Goal: Information Seeking & Learning: Learn about a topic

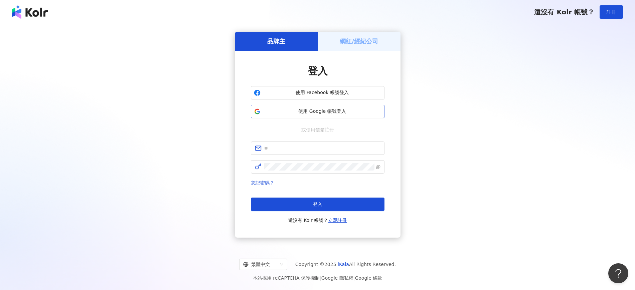
click at [312, 110] on span "使用 Google 帳號登入" at bounding box center [322, 111] width 118 height 7
click at [281, 148] on input "text" at bounding box center [322, 148] width 116 height 7
type input "**********"
click at [334, 205] on button "登入" at bounding box center [318, 204] width 134 height 13
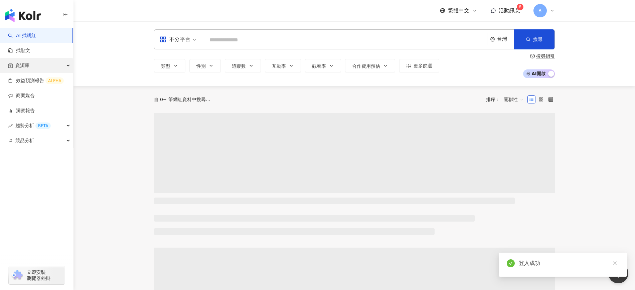
click at [27, 63] on span "資源庫" at bounding box center [22, 65] width 14 height 15
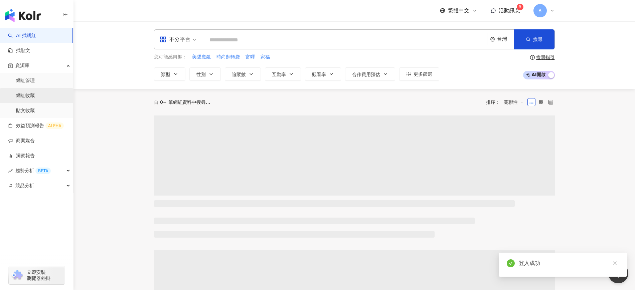
click at [28, 92] on link "網紅收藏" at bounding box center [25, 95] width 19 height 7
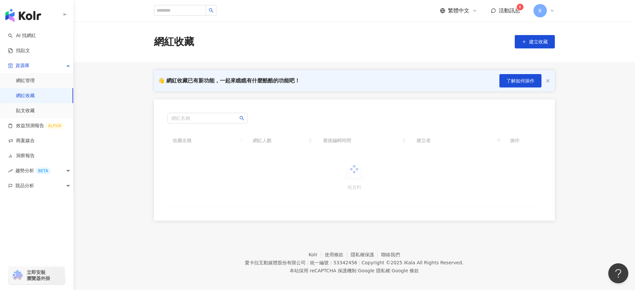
click at [33, 96] on link "網紅收藏" at bounding box center [25, 95] width 19 height 7
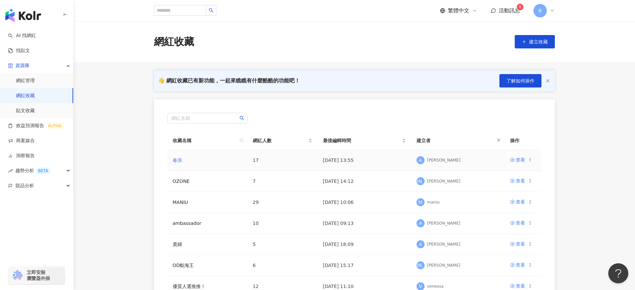
click at [179, 160] on link "春浪" at bounding box center [177, 160] width 9 height 5
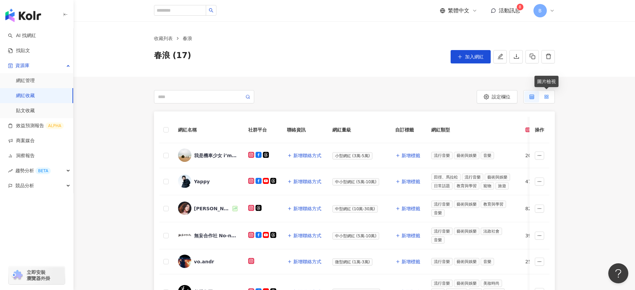
click at [549, 97] on label at bounding box center [546, 96] width 15 height 11
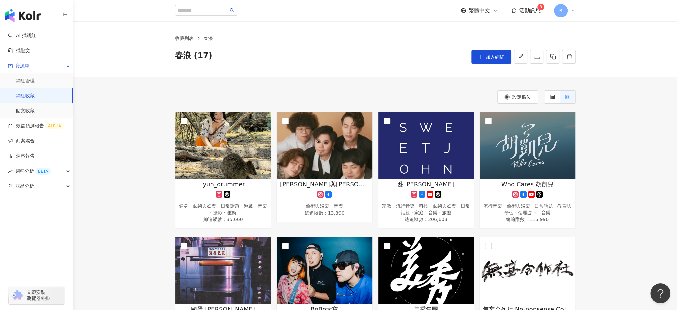
drag, startPoint x: 603, startPoint y: 0, endPoint x: 160, endPoint y: 93, distance: 452.3
